Goal: Book appointment/travel/reservation

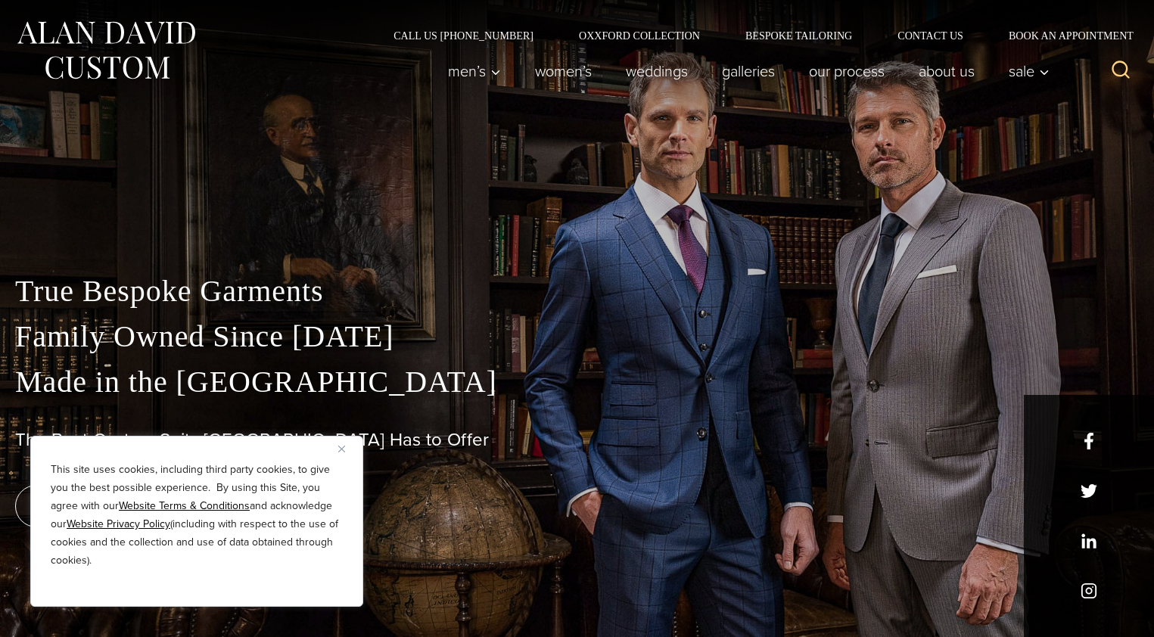
click at [341, 444] on button "Close" at bounding box center [347, 449] width 18 height 18
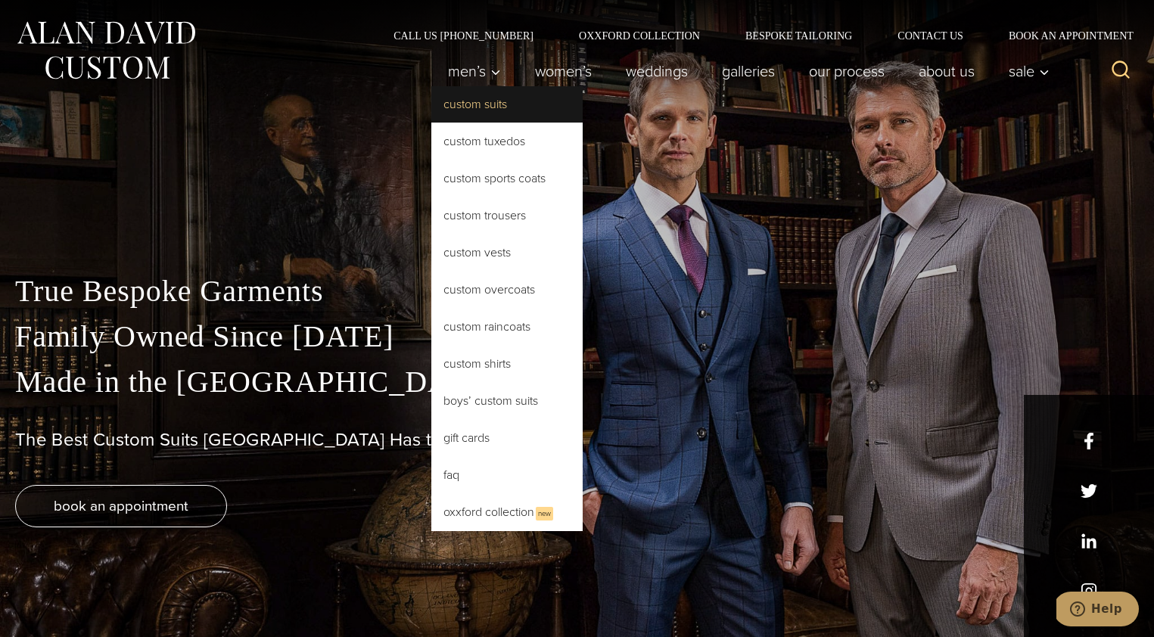
click at [480, 111] on link "Custom Suits" at bounding box center [506, 104] width 151 height 36
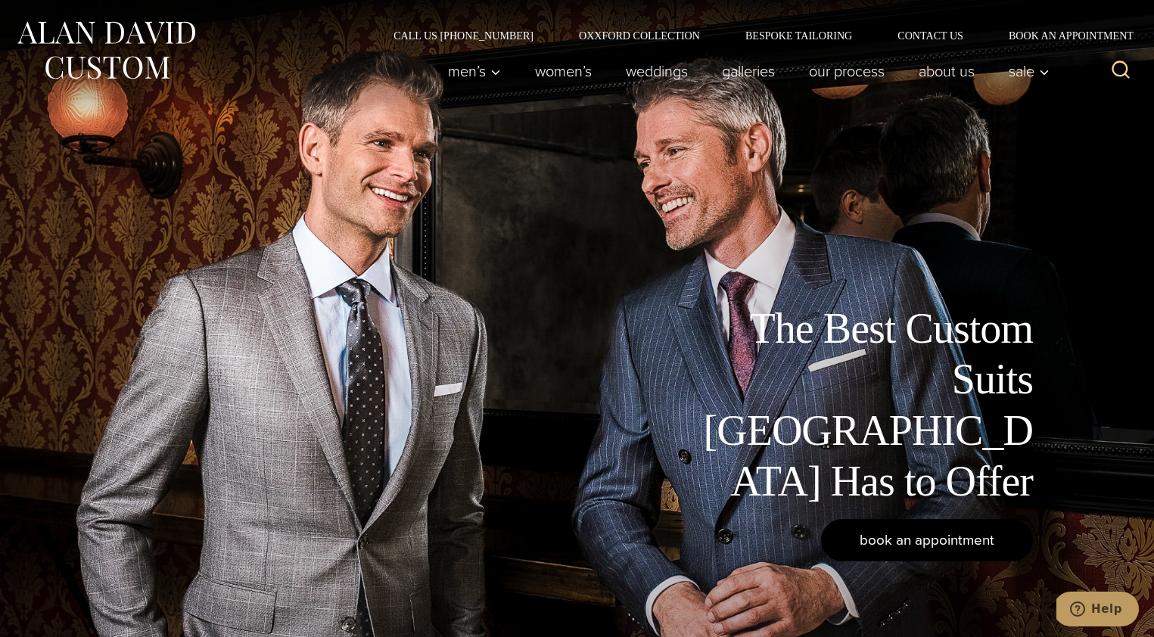
click at [864, 541] on span "book an appointment" at bounding box center [927, 540] width 135 height 22
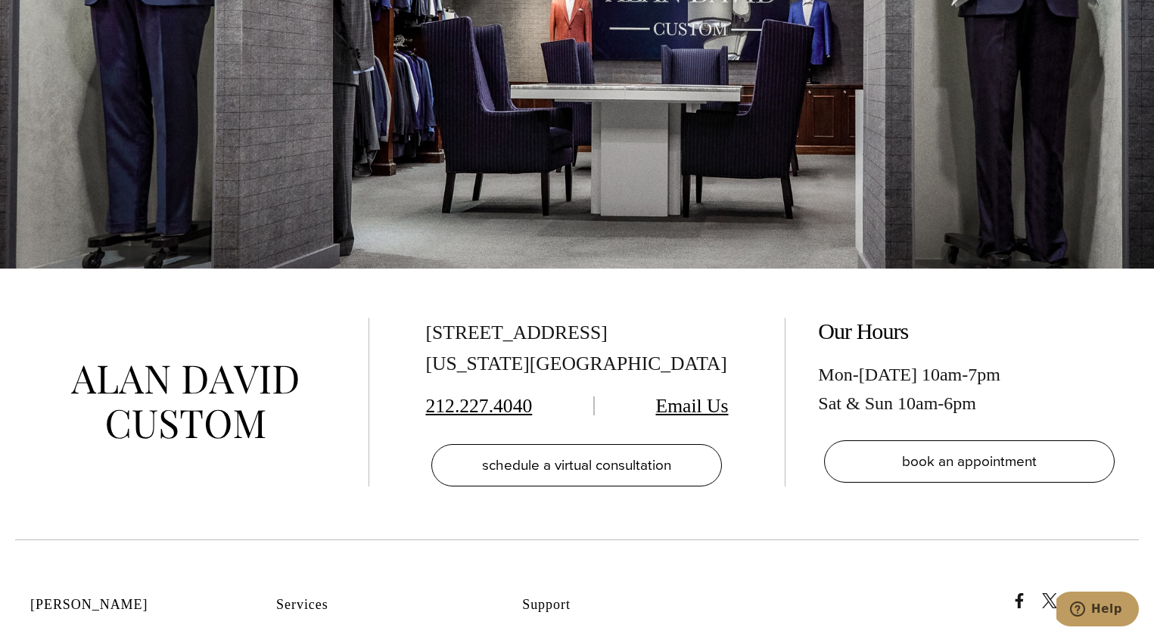
scroll to position [2878, 0]
